Goal: Task Accomplishment & Management: Manage account settings

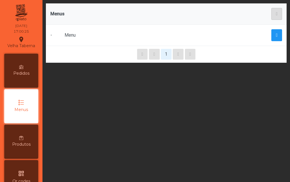
click at [27, 169] on div "qr_code Qr codes" at bounding box center [21, 177] width 34 height 34
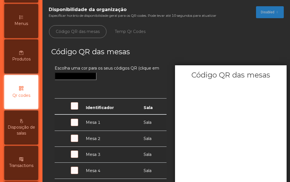
scroll to position [86, 0]
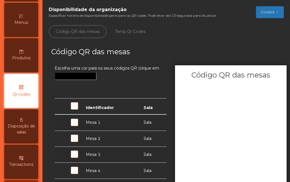
click at [28, 25] on span "Menus" at bounding box center [21, 23] width 14 height 6
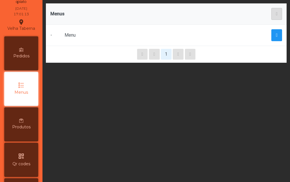
scroll to position [15, 0]
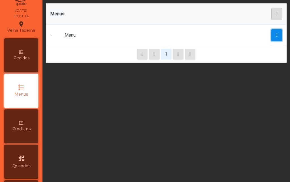
click at [272, 37] on button "button" at bounding box center [277, 35] width 11 height 12
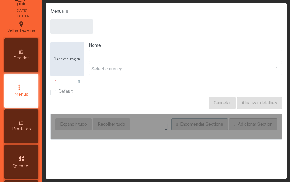
type input "****"
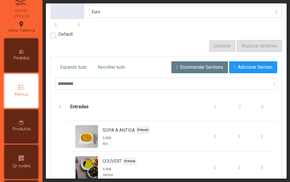
scroll to position [63, 0]
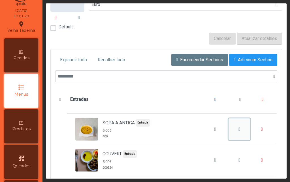
click at [229, 133] on button "SOPA A ANTIGA" at bounding box center [240, 129] width 22 height 22
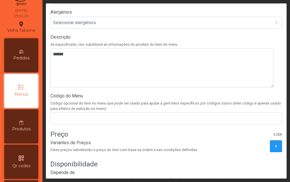
scroll to position [169, 0]
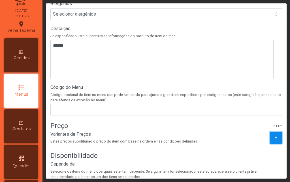
click at [270, 139] on button "+" at bounding box center [276, 138] width 12 height 12
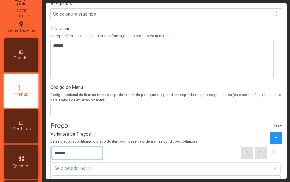
click at [57, 153] on input "******" at bounding box center [77, 153] width 50 height 12
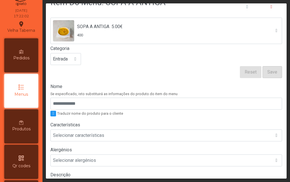
scroll to position [0, 0]
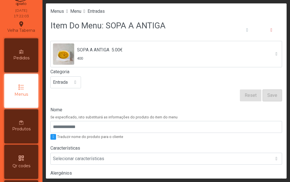
click at [27, 157] on div "qr_code Qr codes" at bounding box center [21, 162] width 34 height 34
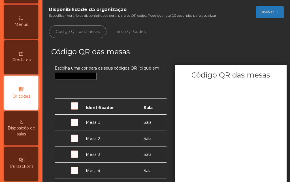
scroll to position [86, 0]
